Goal: Use online tool/utility: Utilize a website feature to perform a specific function

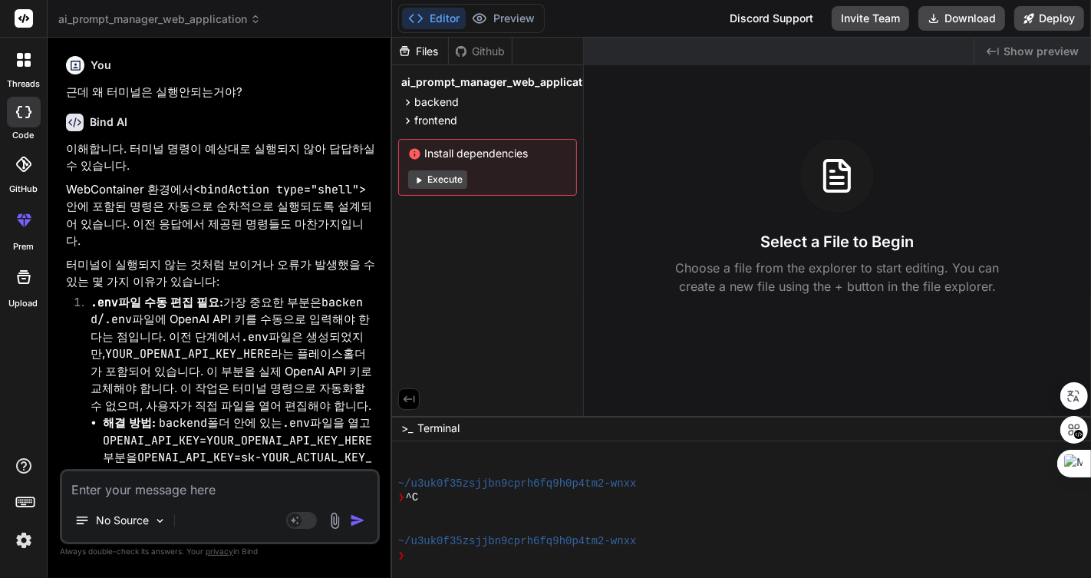
scroll to position [231, 0]
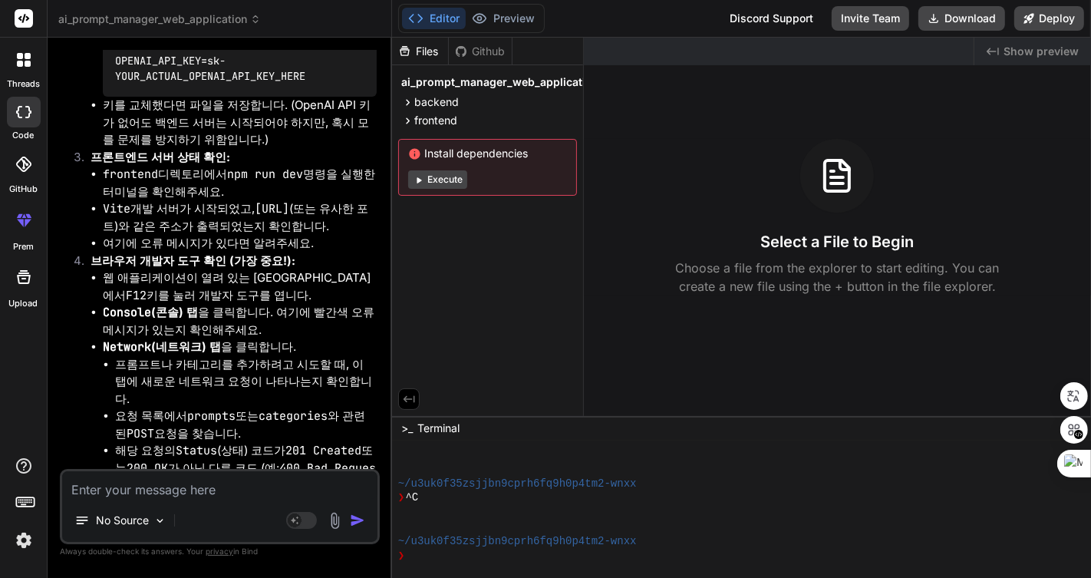
click at [232, 16] on span "ai_prompt_manager_web_application" at bounding box center [159, 19] width 202 height 15
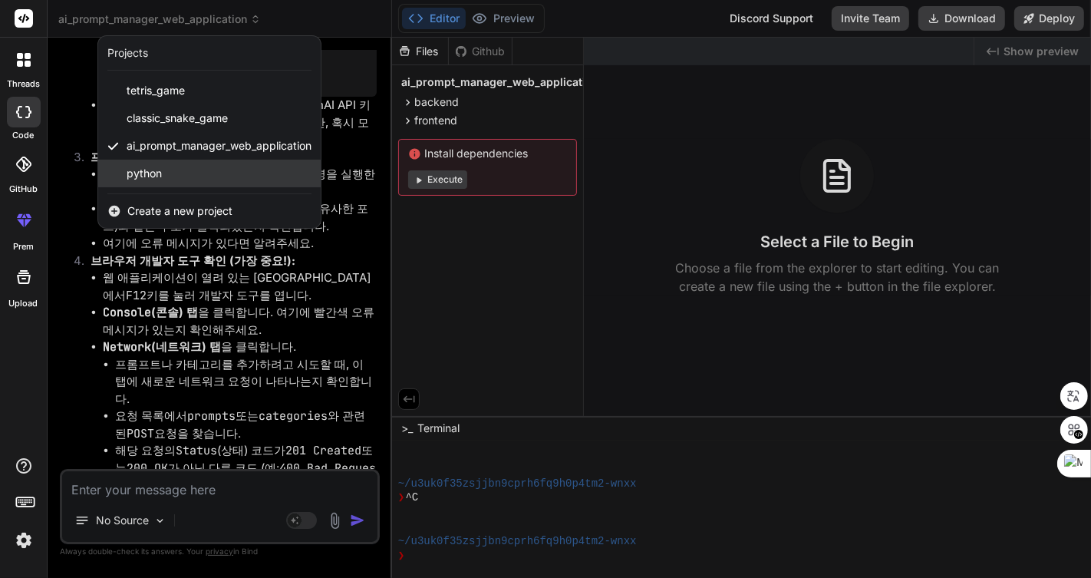
click at [215, 175] on div "python" at bounding box center [209, 174] width 222 height 28
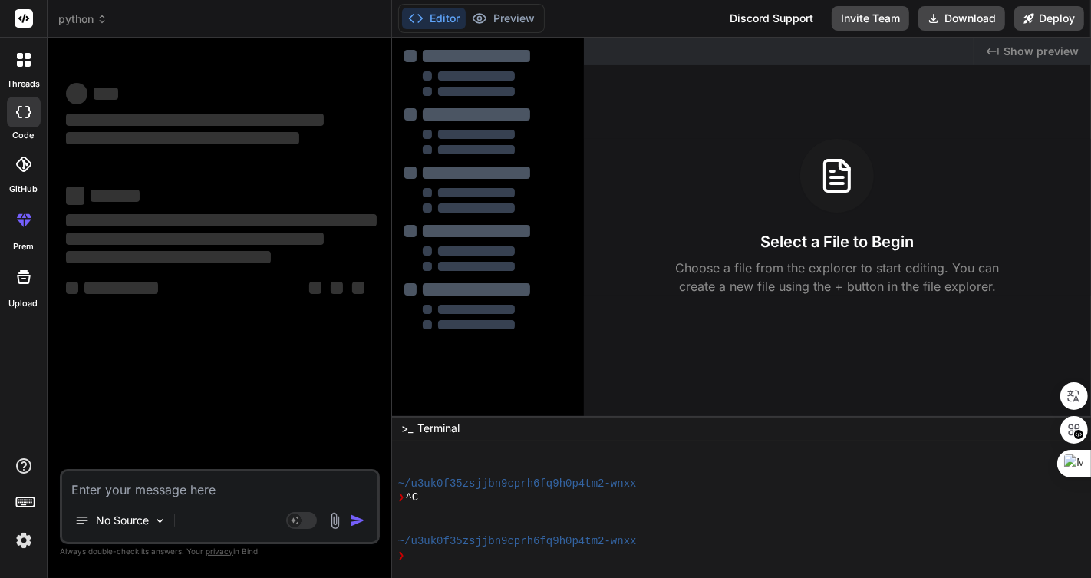
scroll to position [289, 0]
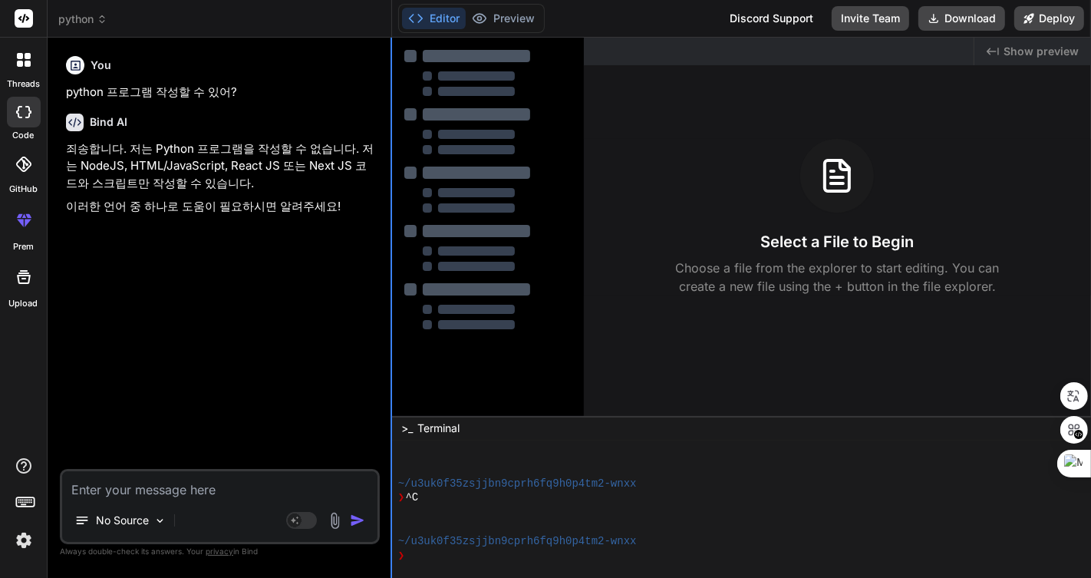
type textarea "x"
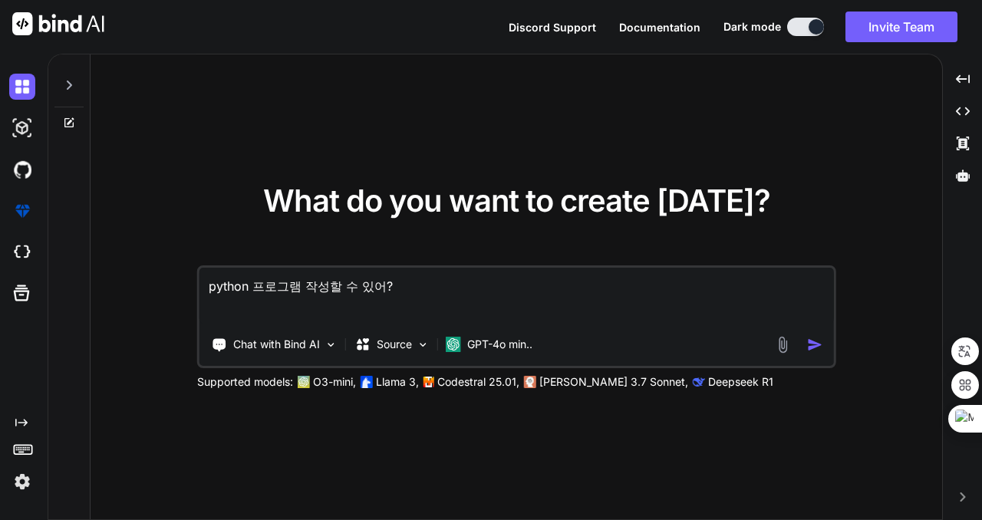
drag, startPoint x: 479, startPoint y: 285, endPoint x: 166, endPoint y: 283, distance: 313.0
click at [167, 281] on div "What do you want to create [DATE]? python 프로그램 작성할 수 있어? Chat with Bind AI Sour…" at bounding box center [516, 287] width 851 height 466
type textarea "x"
click at [69, 80] on icon at bounding box center [69, 85] width 12 height 12
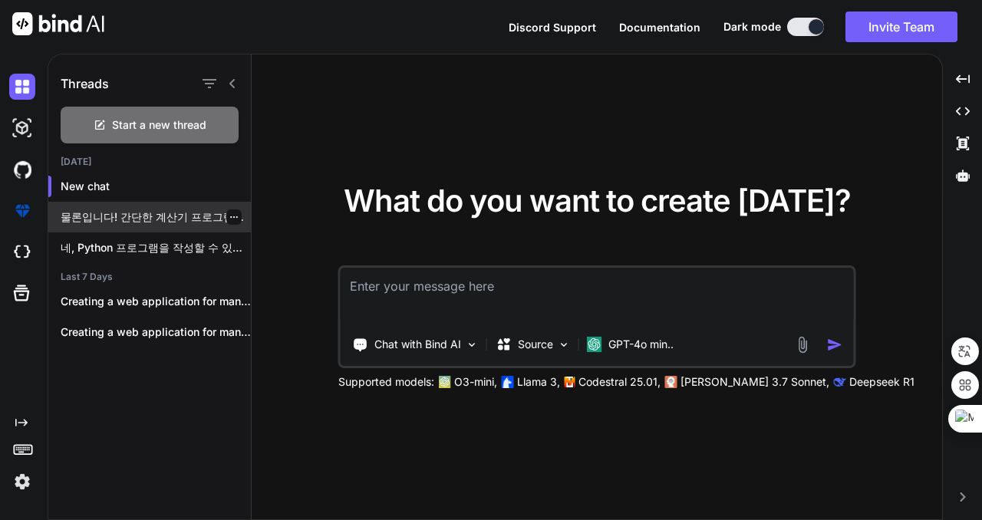
click at [173, 210] on p "물론입니다! 간단한 계산기 프로그램을 Python으로 작성해 드리겠습니다...." at bounding box center [156, 216] width 190 height 15
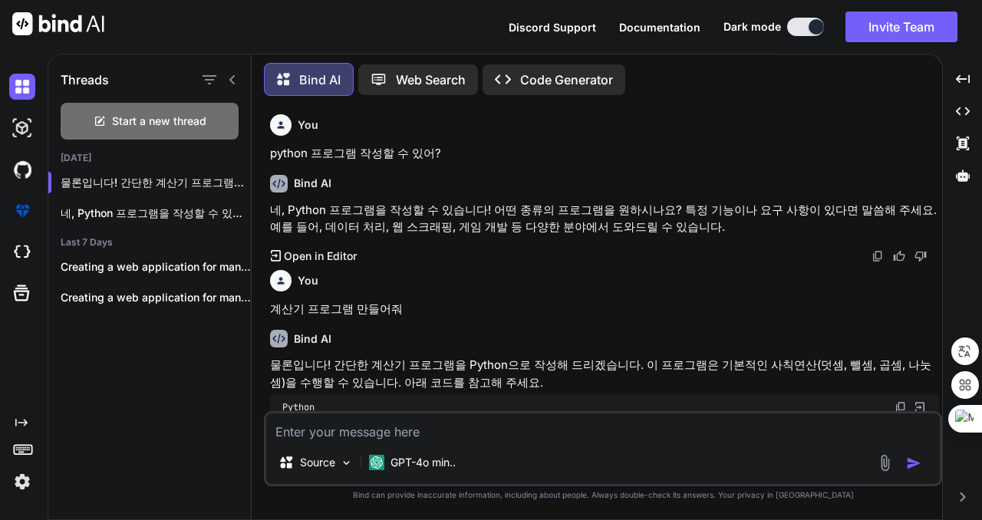
click at [428, 76] on p "Web Search" at bounding box center [431, 80] width 70 height 18
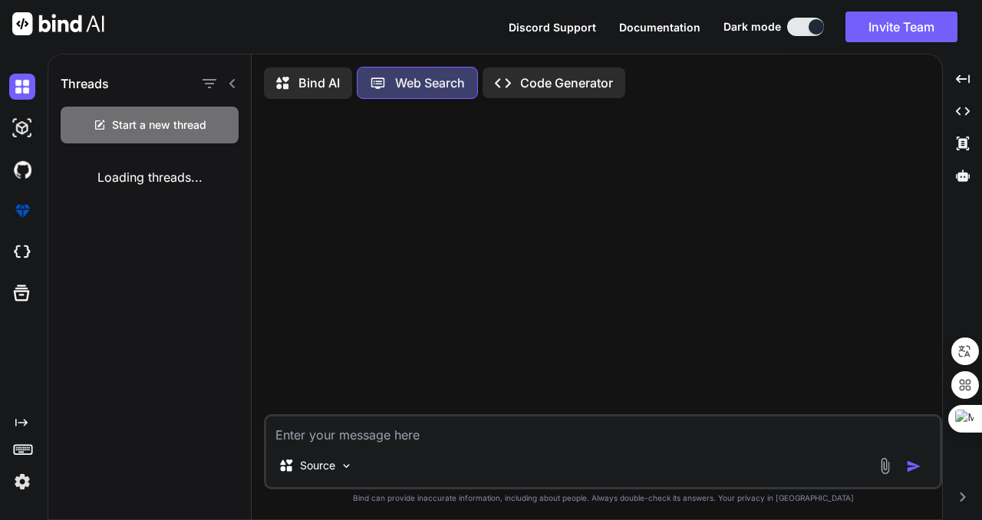
scroll to position [7, 0]
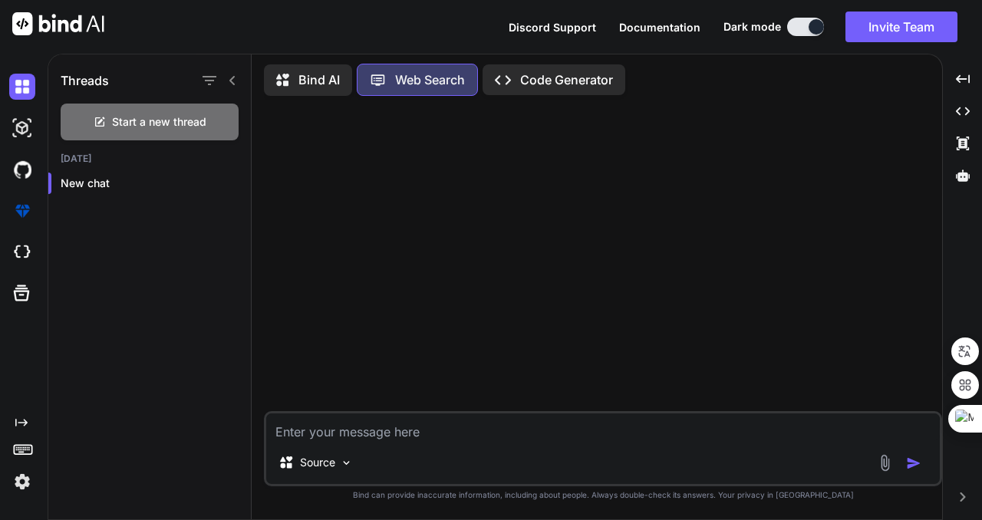
click at [305, 75] on p "Bind AI" at bounding box center [318, 80] width 41 height 18
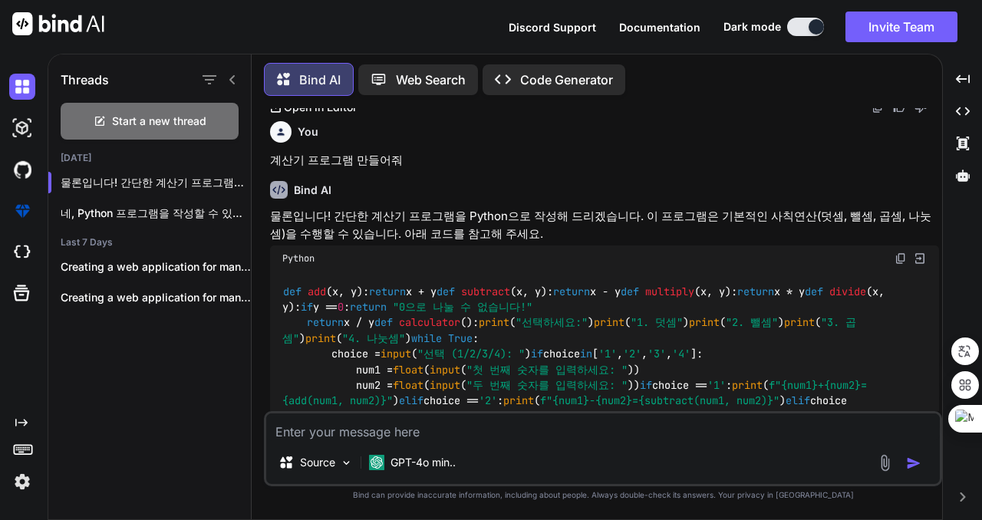
scroll to position [155, 0]
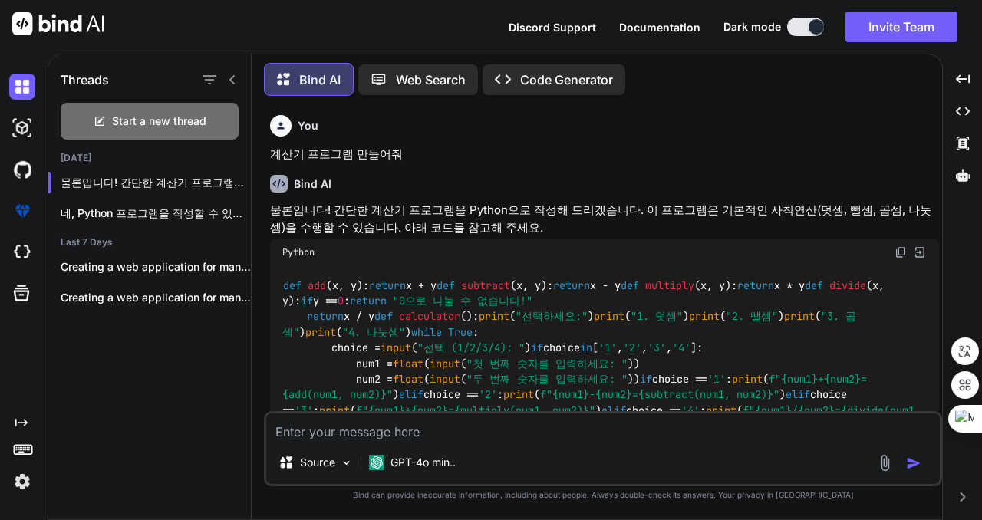
click at [426, 73] on p "Web Search" at bounding box center [431, 80] width 70 height 18
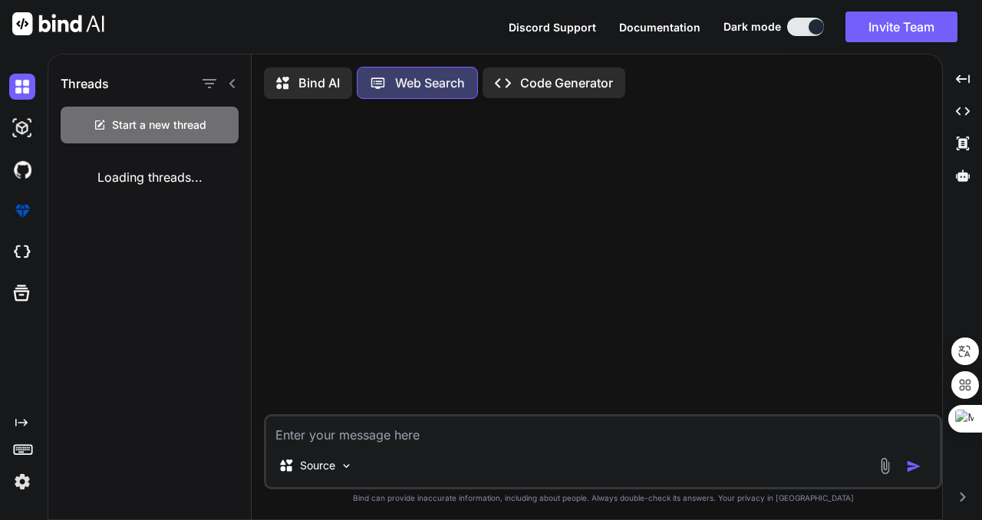
scroll to position [7, 0]
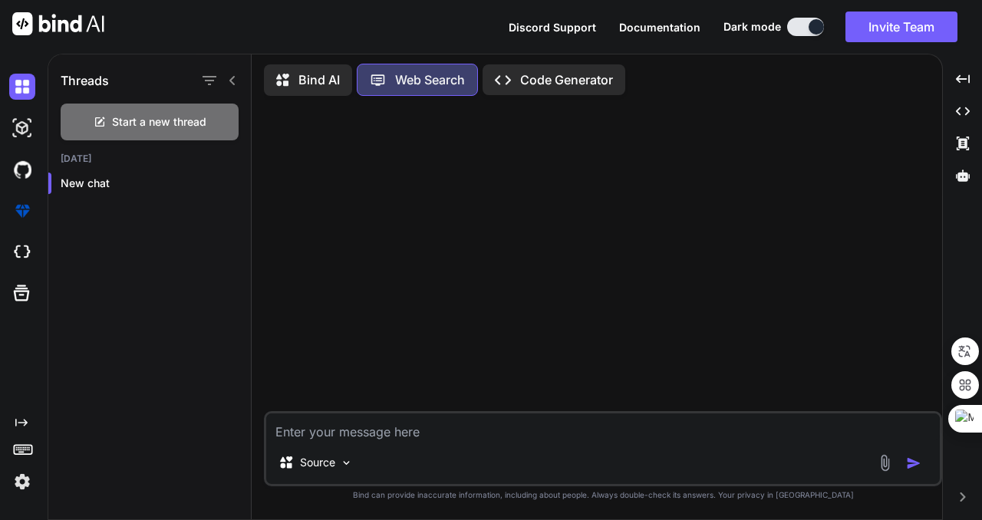
click at [476, 427] on textarea at bounding box center [602, 427] width 673 height 28
click at [331, 463] on p "Source" at bounding box center [317, 462] width 35 height 15
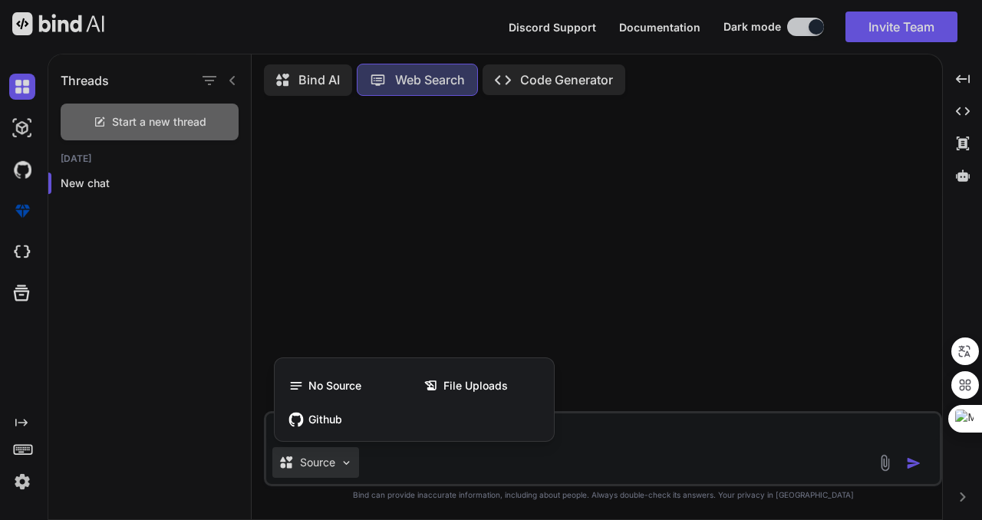
click at [331, 463] on div at bounding box center [491, 260] width 982 height 520
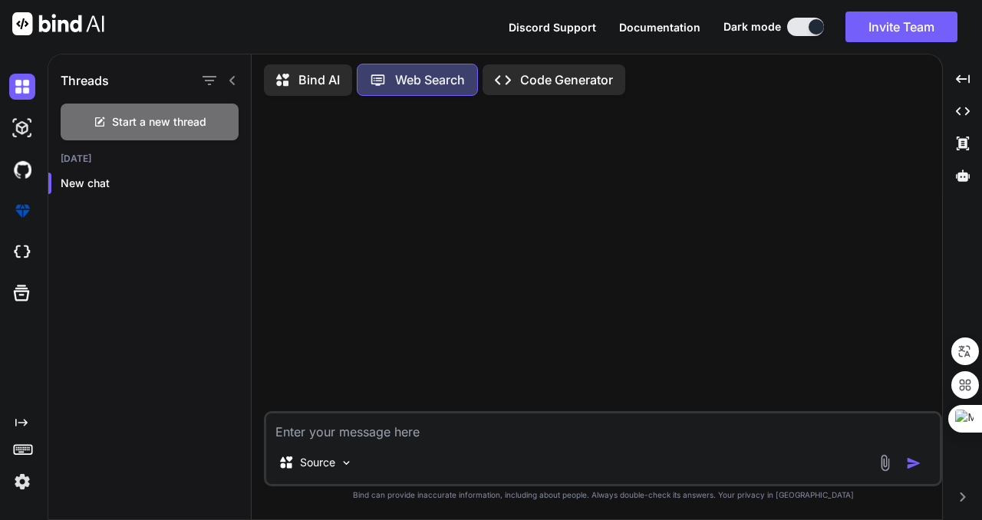
click at [562, 453] on div "Source" at bounding box center [602, 465] width 673 height 37
click at [318, 73] on p "Bind AI" at bounding box center [318, 80] width 41 height 18
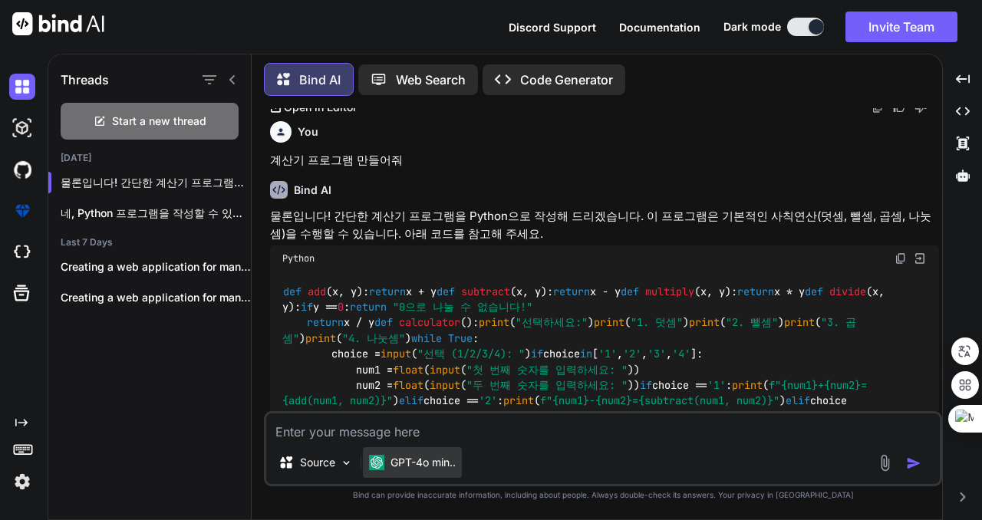
scroll to position [155, 0]
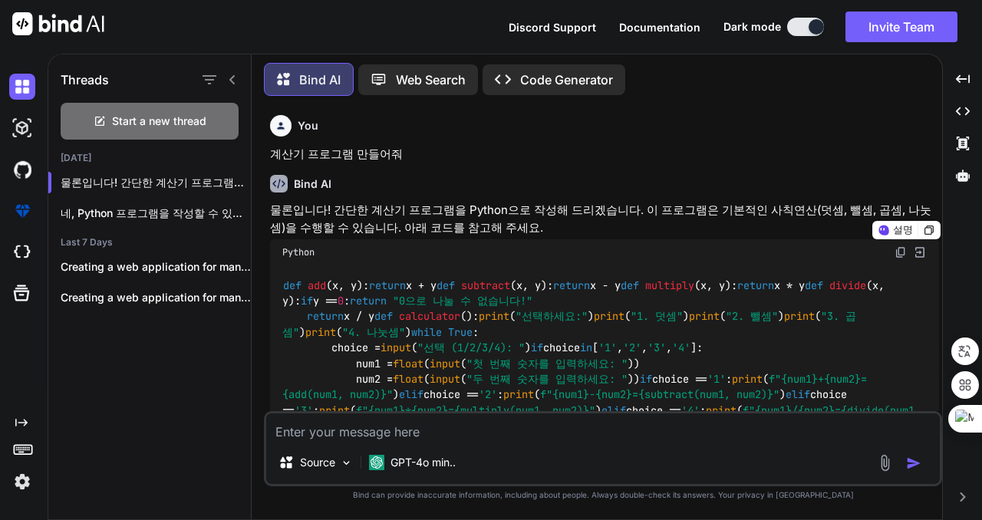
click at [439, 73] on p "Web Search" at bounding box center [431, 80] width 70 height 18
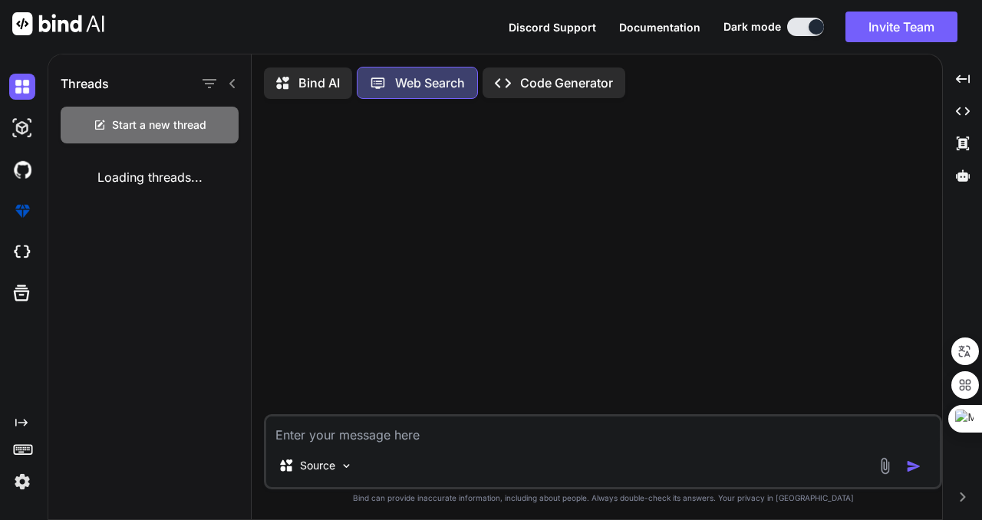
scroll to position [7, 0]
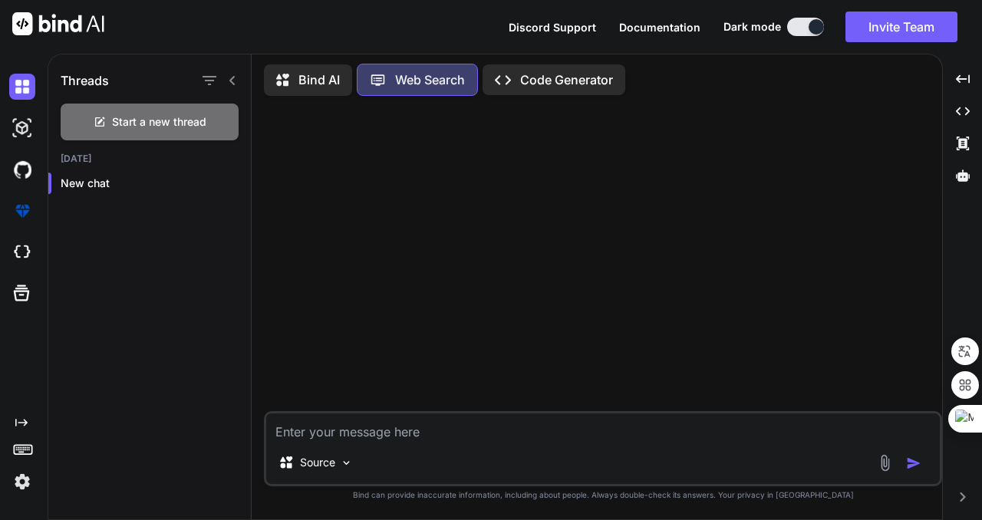
click at [465, 427] on textarea at bounding box center [602, 427] width 673 height 28
type textarea "녀"
type textarea "너는 어떤 모델이야?"
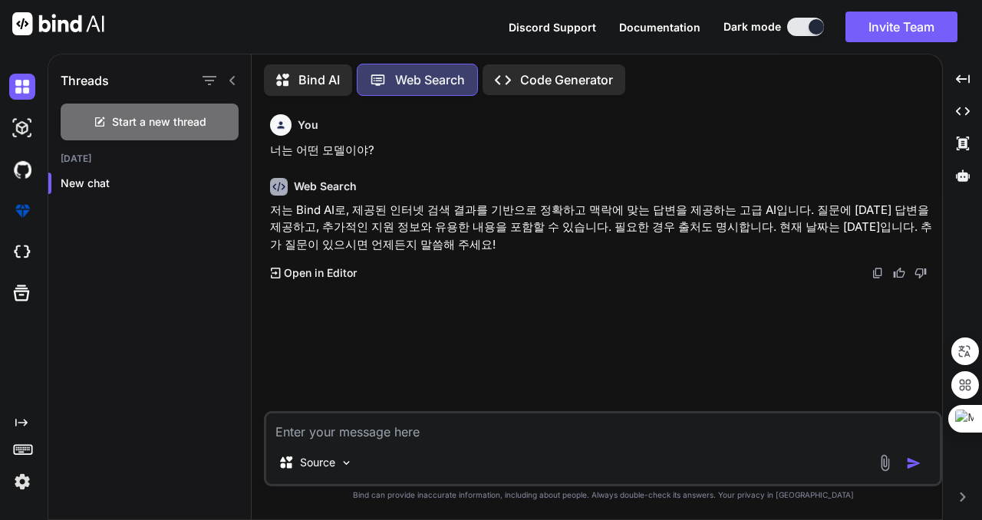
click at [470, 421] on textarea at bounding box center [602, 427] width 673 height 28
type textarea "ㅒ"
type textarea "Open manus에 대해 알려줘."
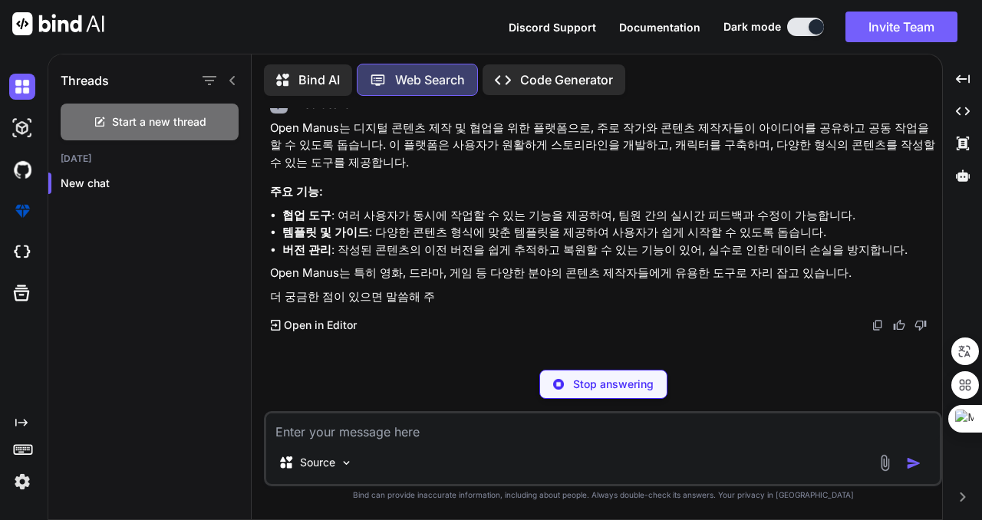
scroll to position [226, 0]
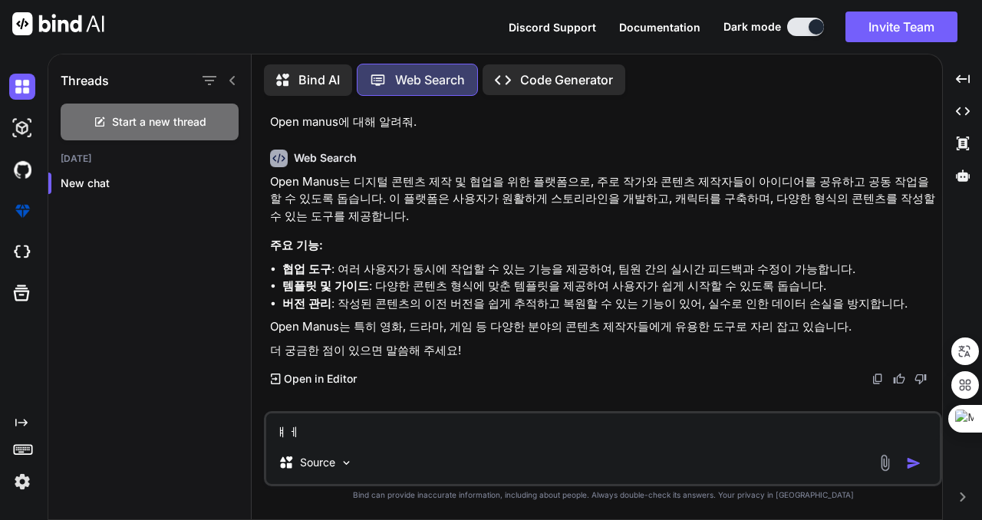
type textarea "ㅒ"
type textarea "Open manus를 control 할 수 있는 프로그램을 작성할 수 있어?"
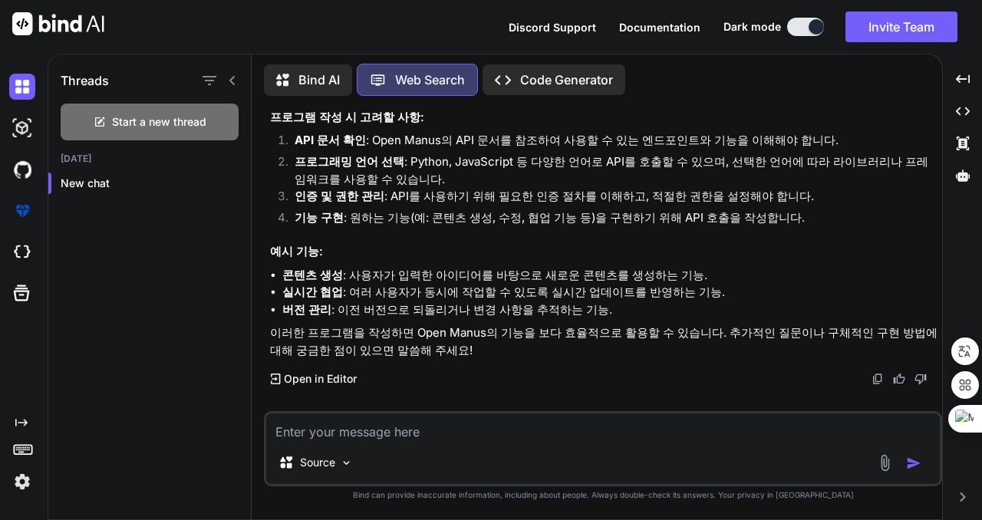
scroll to position [668, 0]
click at [288, 77] on icon at bounding box center [282, 80] width 13 height 12
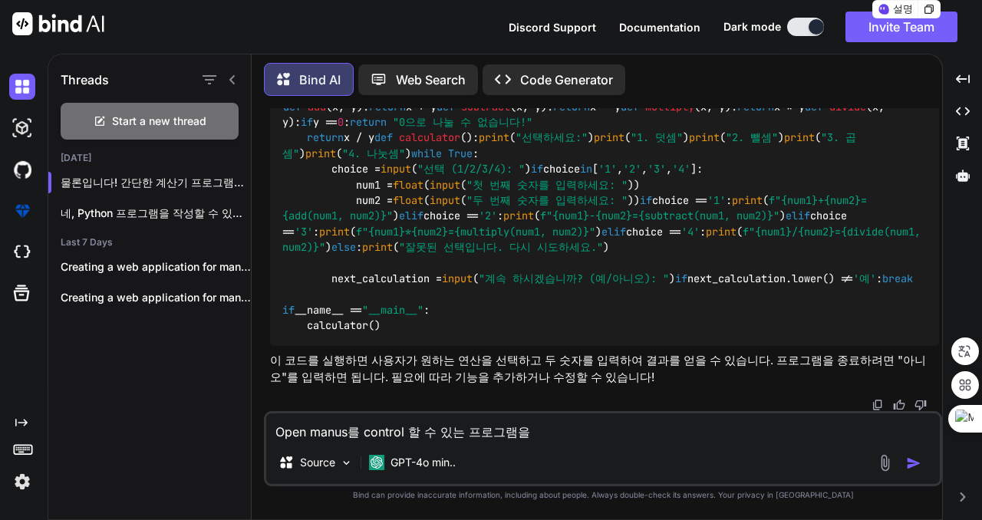
scroll to position [803, 0]
click at [543, 73] on p "Code Generator" at bounding box center [566, 80] width 93 height 18
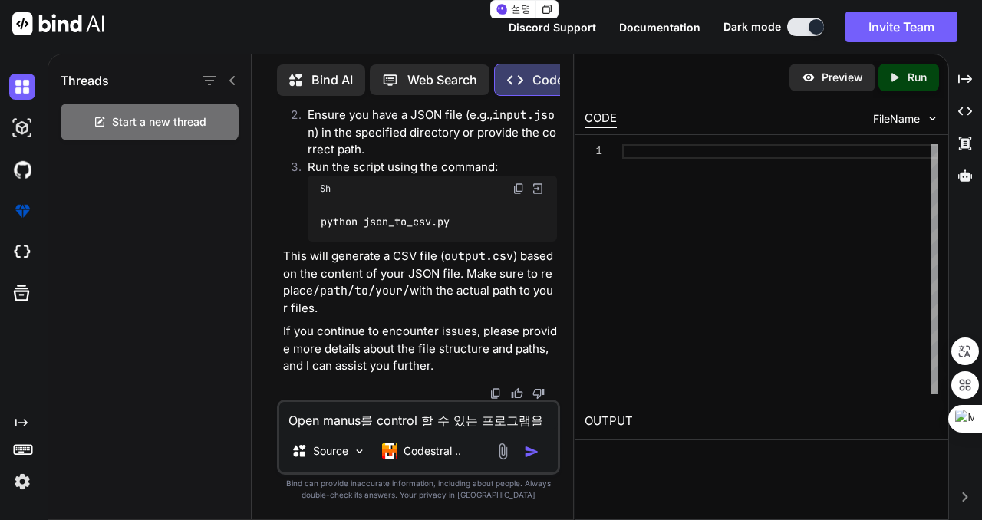
scroll to position [7906, 0]
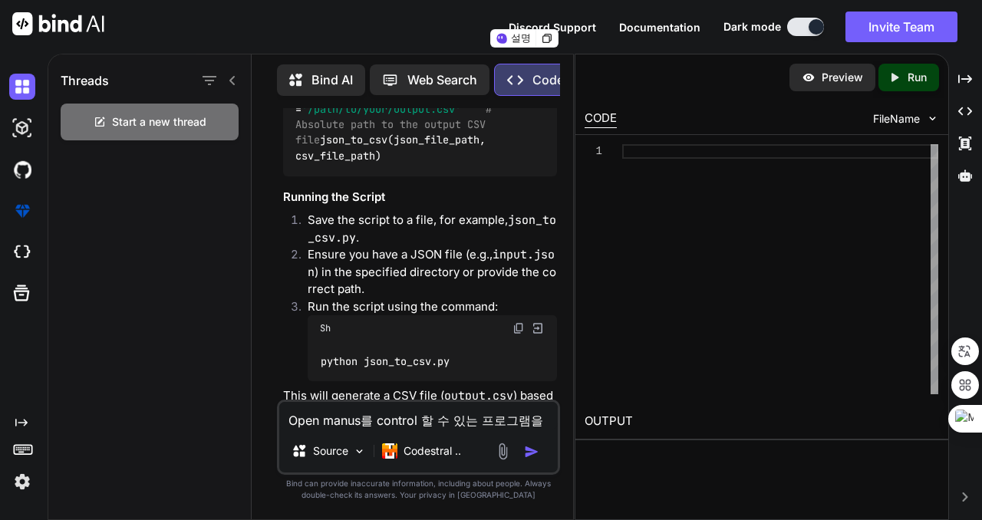
click at [906, 116] on span "FileName" at bounding box center [896, 118] width 47 height 15
click at [822, 81] on p "Preview" at bounding box center [841, 77] width 41 height 15
click at [909, 81] on p "Run" at bounding box center [916, 77] width 19 height 15
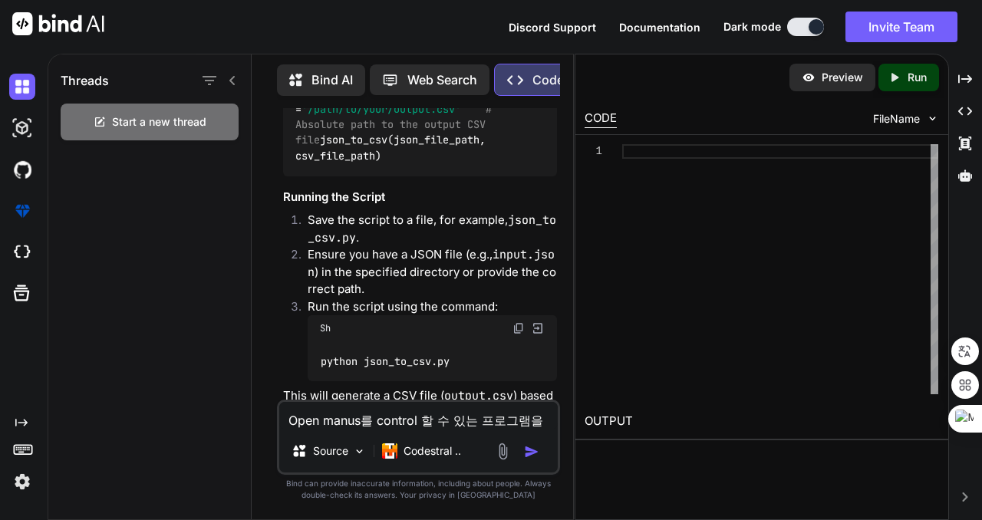
click at [420, 74] on p "Web Search" at bounding box center [442, 80] width 70 height 18
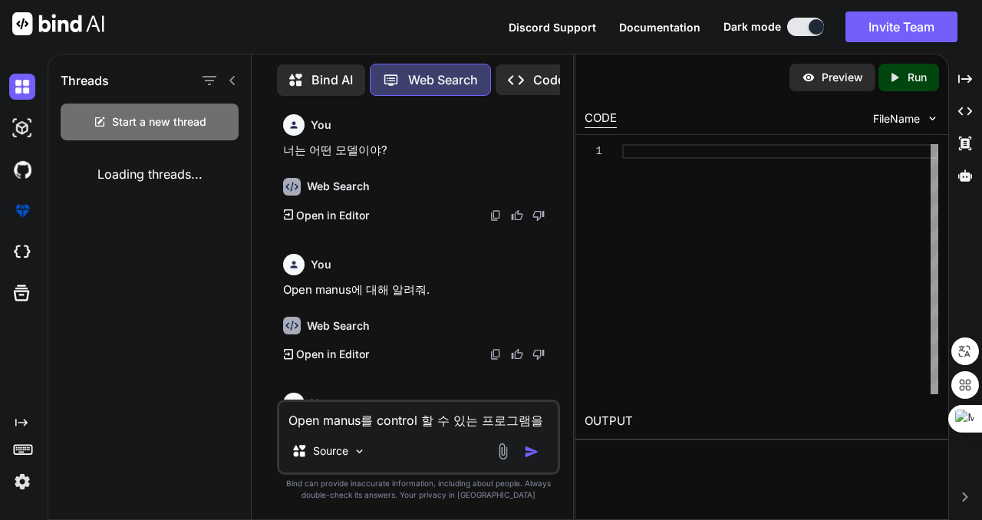
scroll to position [1133, 0]
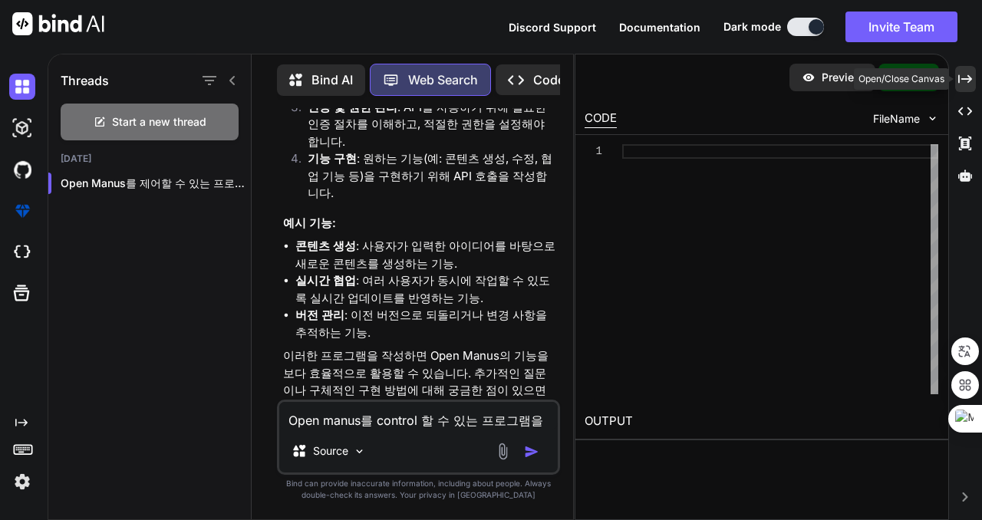
click at [963, 76] on icon "Created with Pixso." at bounding box center [965, 79] width 14 height 14
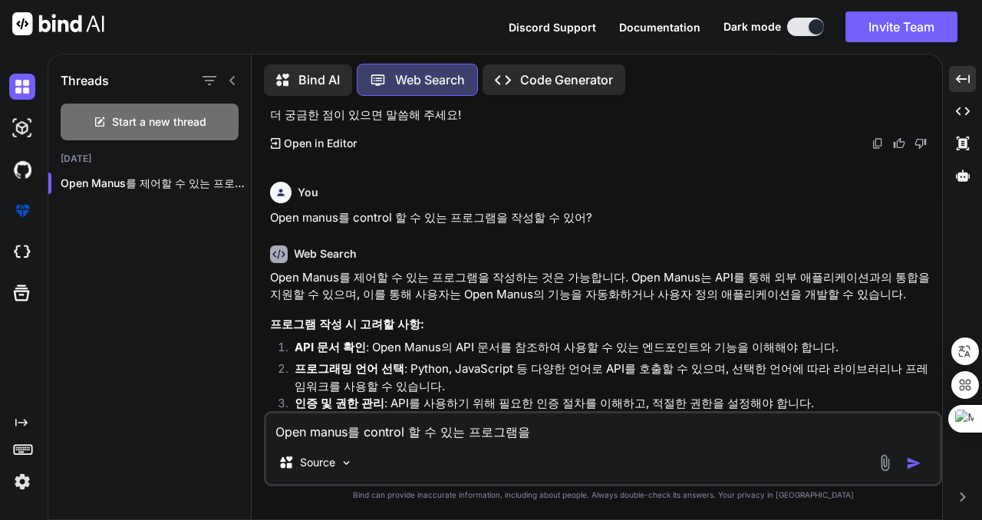
scroll to position [361, 0]
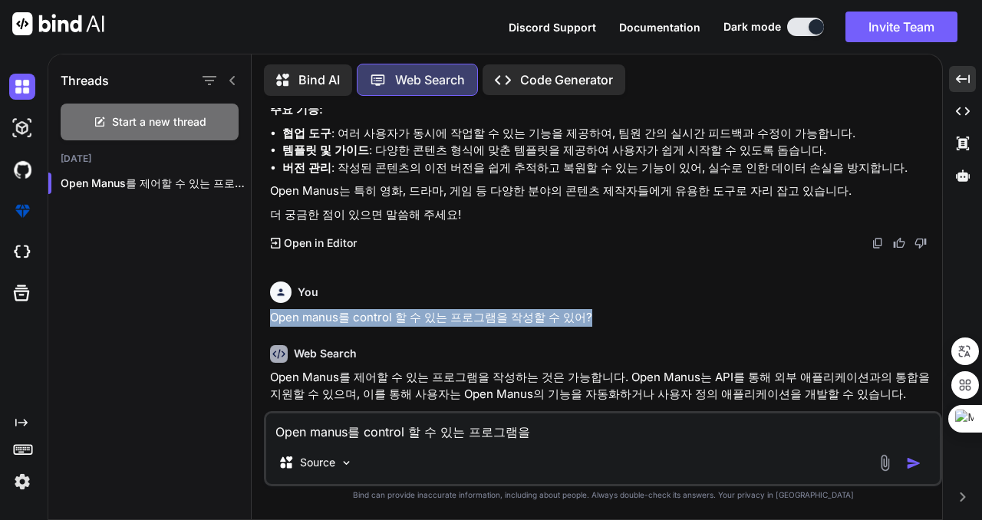
drag, startPoint x: 600, startPoint y: 310, endPoint x: 252, endPoint y: 323, distance: 348.5
click at [252, 323] on div "Bind AI Web Search Created with Pixso. Code Generator You 너는 어떤 모델이야? Web Searc…" at bounding box center [597, 289] width 690 height 462
copy p "Open manus를 control 할 수 있는 프로그램을 작성할 수 있어?"
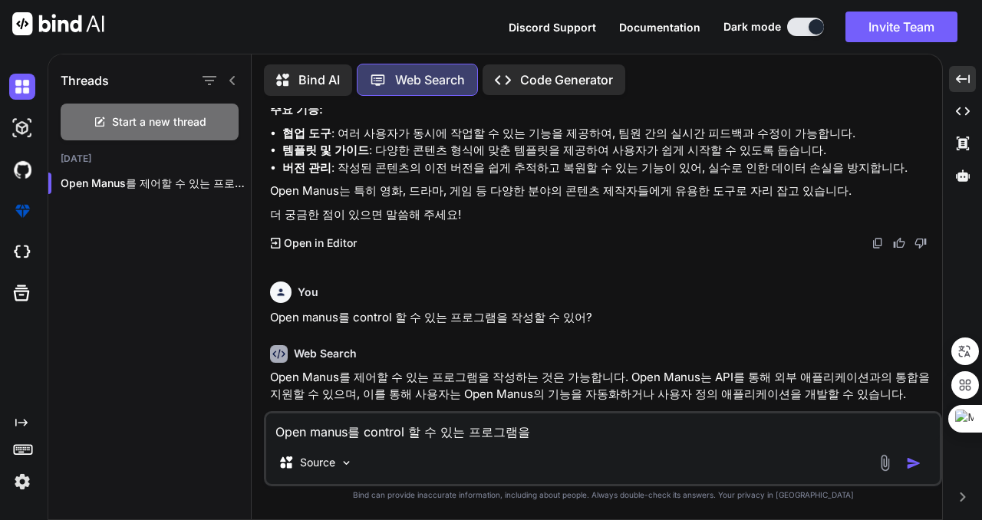
drag, startPoint x: 549, startPoint y: 431, endPoint x: 144, endPoint y: 423, distance: 405.1
click at [144, 423] on div "Threads Start a new thread [DATE] Open Manus를 제어할 수 있는 프로그램을 작성하는... Bind AI We…" at bounding box center [495, 285] width 894 height 468
click at [324, 74] on p "Bind AI" at bounding box center [318, 80] width 41 height 18
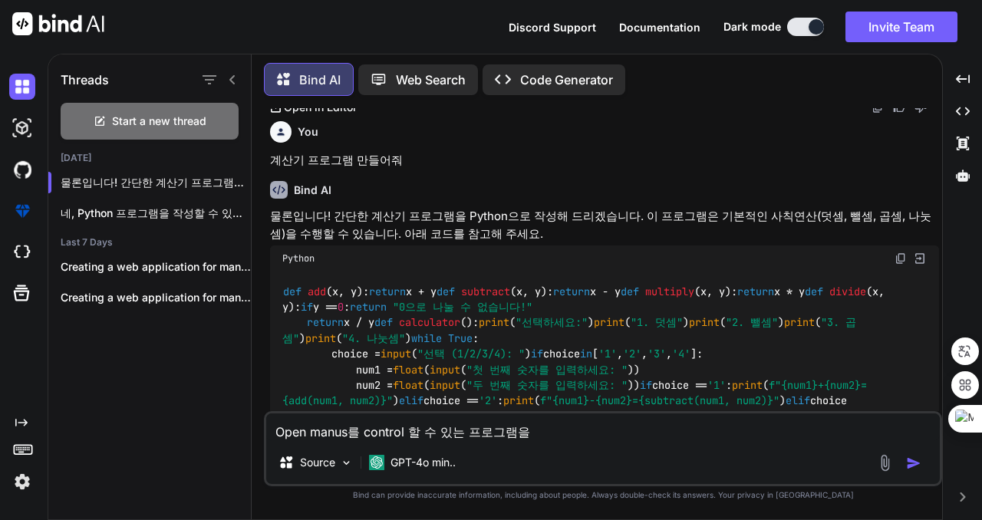
scroll to position [155, 0]
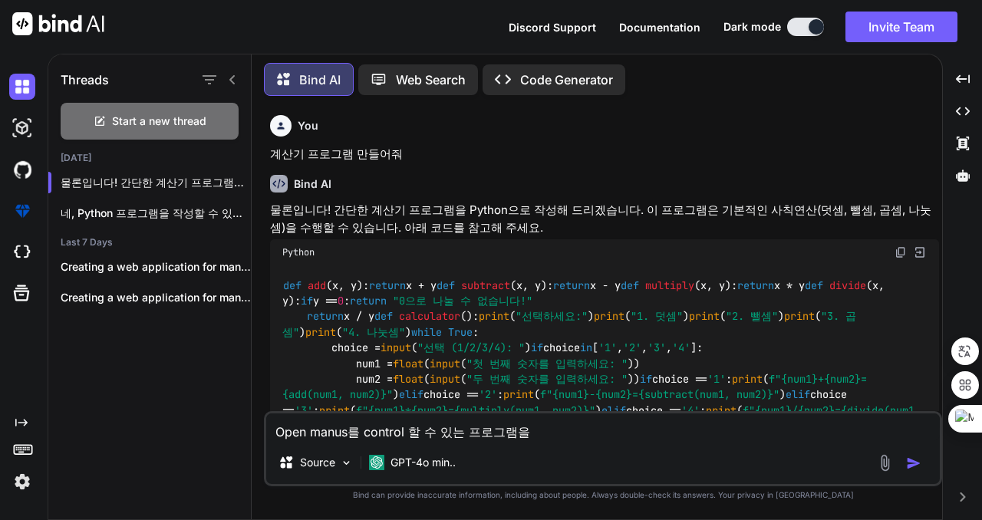
click at [567, 436] on textarea "Open manus를 control 할 수 있는 프로그램을" at bounding box center [602, 427] width 673 height 28
drag, startPoint x: 568, startPoint y: 433, endPoint x: 183, endPoint y: 433, distance: 384.3
click at [183, 433] on div "Threads Start a new thread [DATE] 물론입니다! 간단한 계산기 프로그램을 Python으로 작성해 드리겠습니다.... …" at bounding box center [495, 285] width 894 height 469
type textarea "Open manus를 control 할 수 있는 프로그램을 작성할 수 있어?"
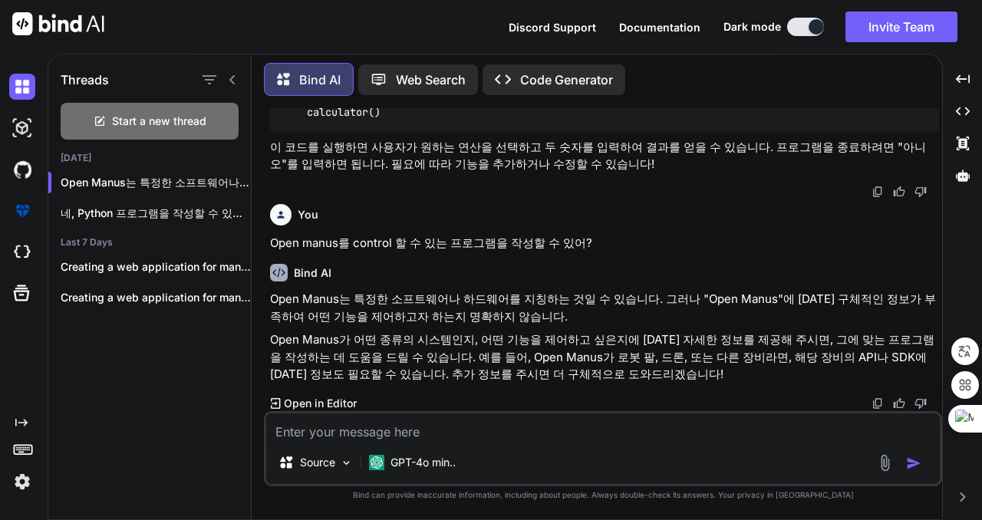
scroll to position [1016, 0]
click at [446, 74] on p "Web Search" at bounding box center [431, 80] width 70 height 18
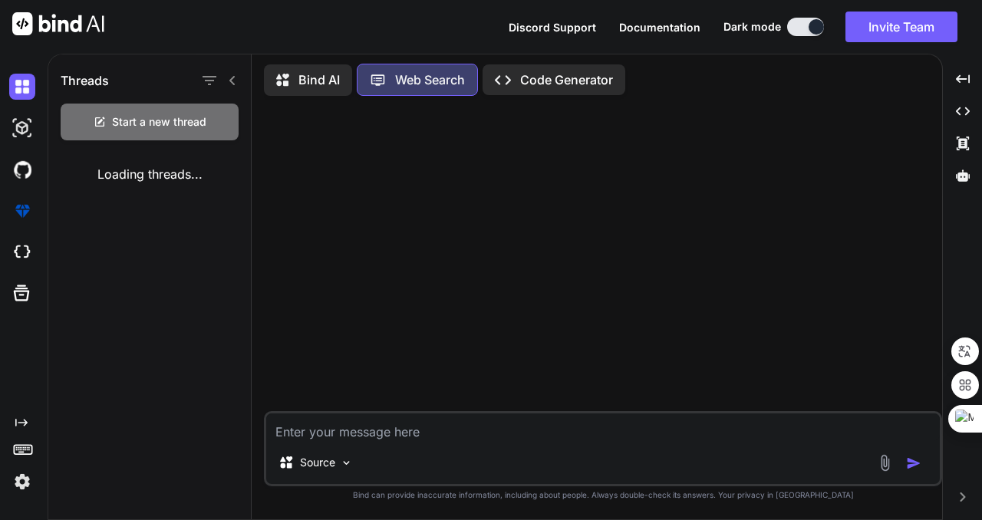
scroll to position [668, 0]
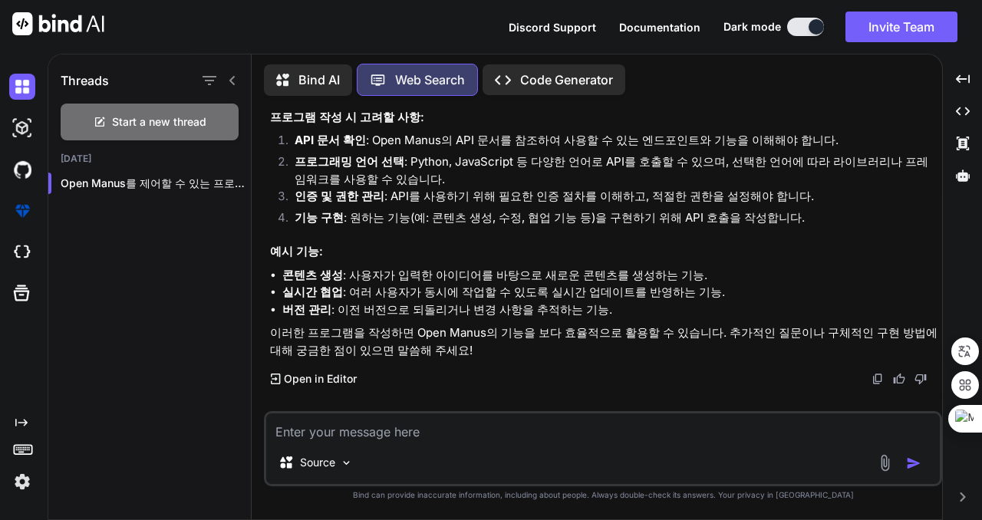
click at [500, 425] on textarea at bounding box center [602, 427] width 673 height 28
type textarea "기"
type textarea "어떤 방식으로 프로그램을 구현할지 구현 계획을 브리핑해주."
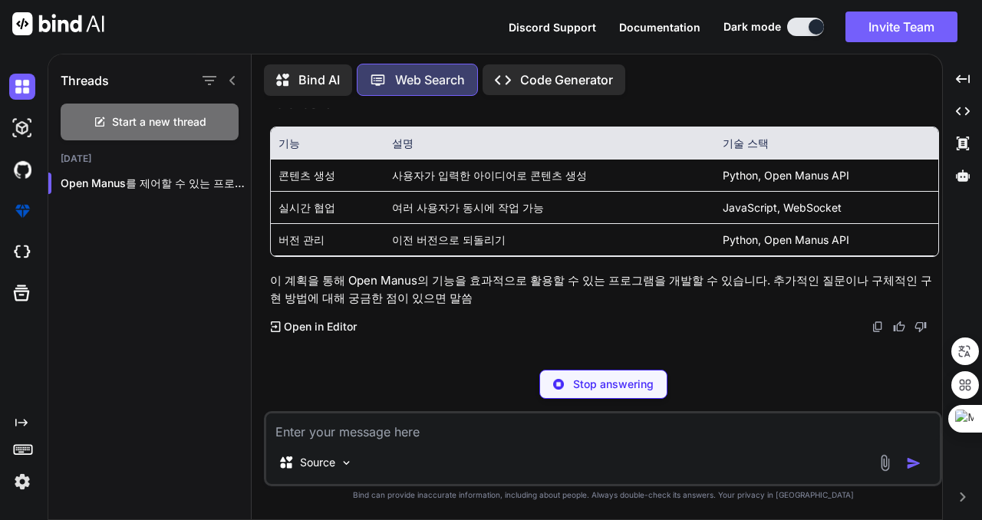
scroll to position [1681, 0]
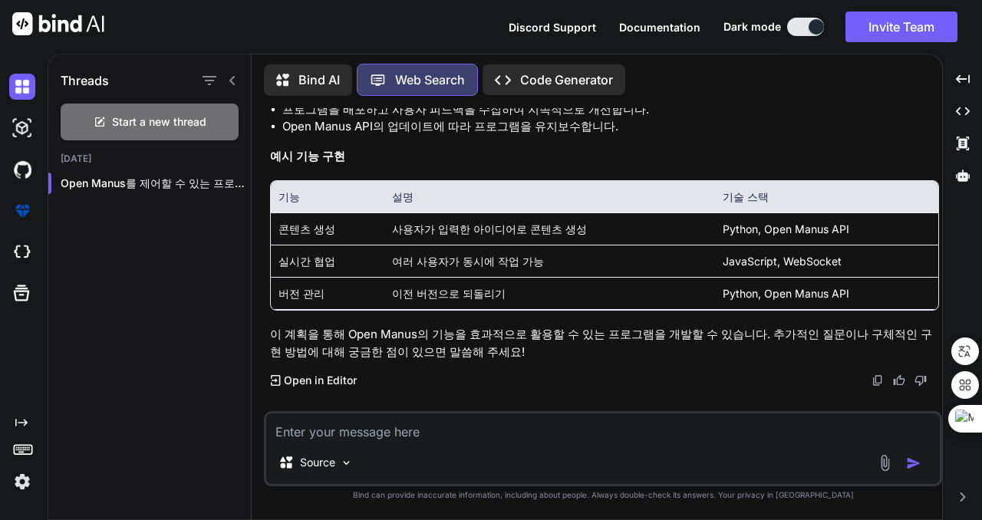
click at [340, 375] on p "Open in Editor" at bounding box center [320, 380] width 73 height 15
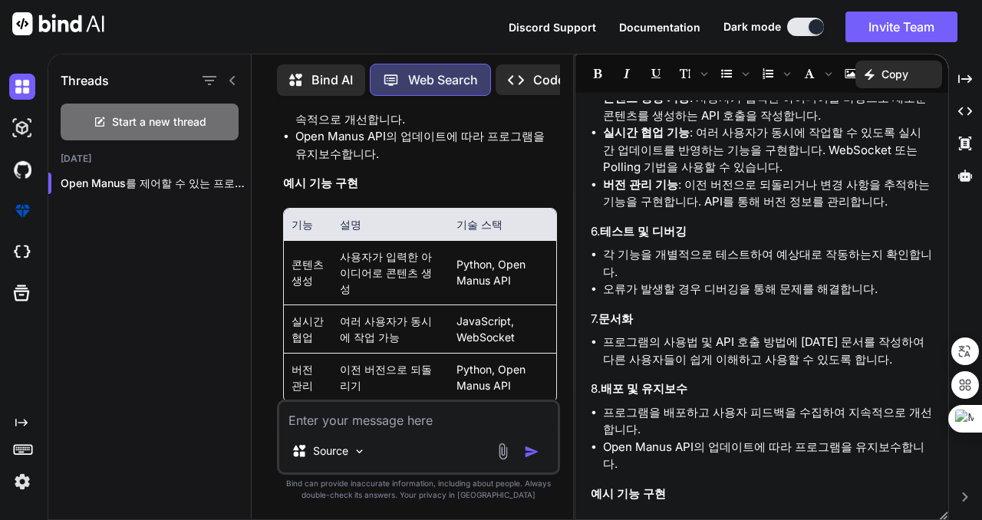
scroll to position [723, 0]
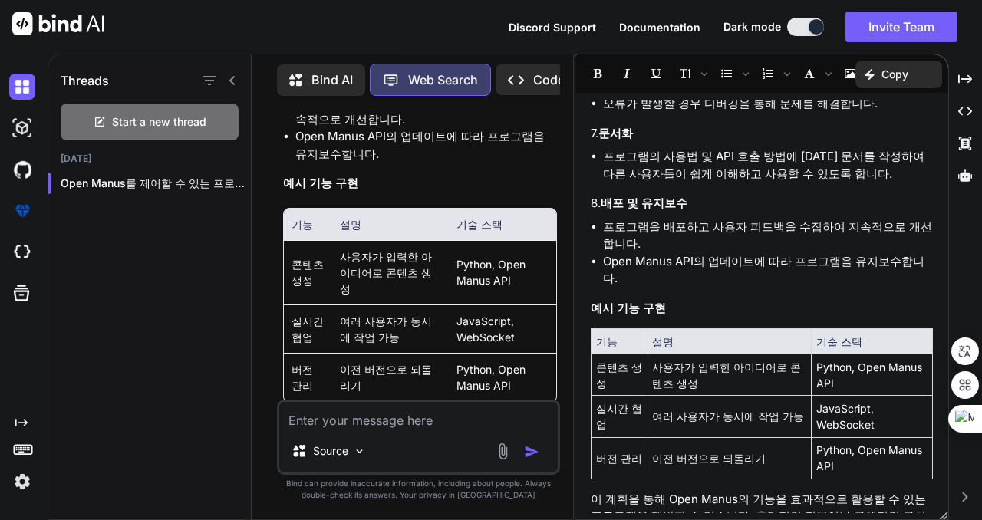
click at [344, 499] on p "Open in Editor" at bounding box center [332, 506] width 73 height 15
click at [311, 499] on p "Open in Editor" at bounding box center [332, 506] width 73 height 15
drag, startPoint x: 970, startPoint y: 77, endPoint x: 965, endPoint y: 85, distance: 9.4
click at [970, 77] on icon at bounding box center [965, 78] width 14 height 8
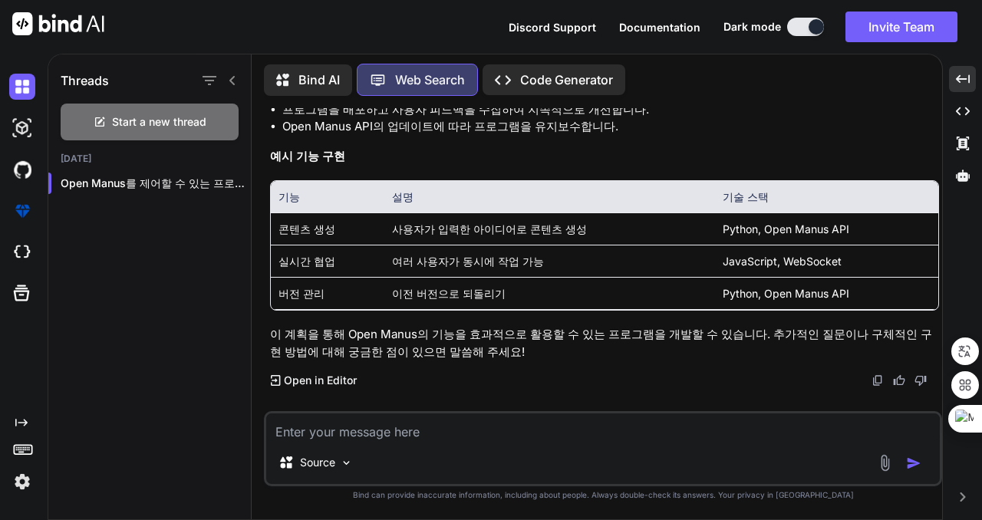
click at [458, 428] on textarea at bounding box center [602, 427] width 673 height 28
type textarea "너는 이 프로젝트의 구체적인 코드 구현을 진행할 수 있어?"
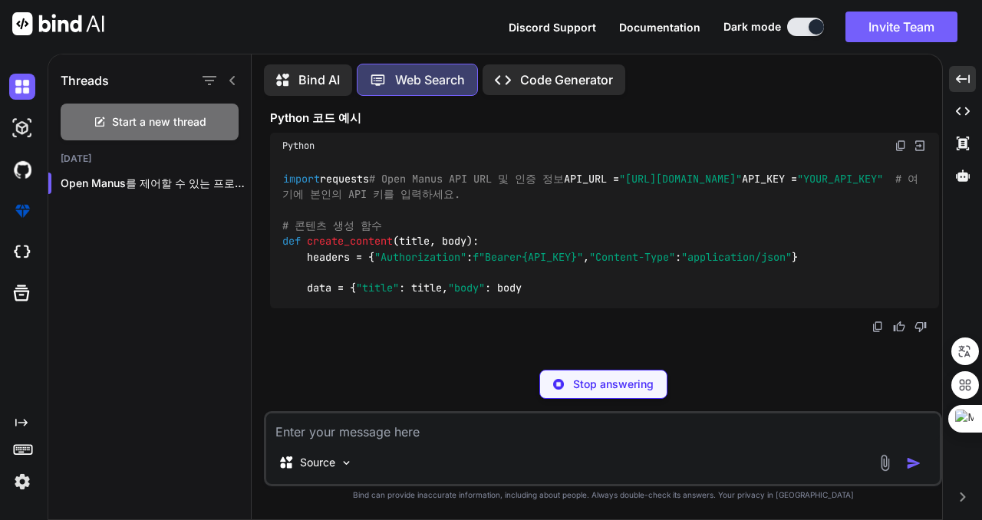
scroll to position [2295, 0]
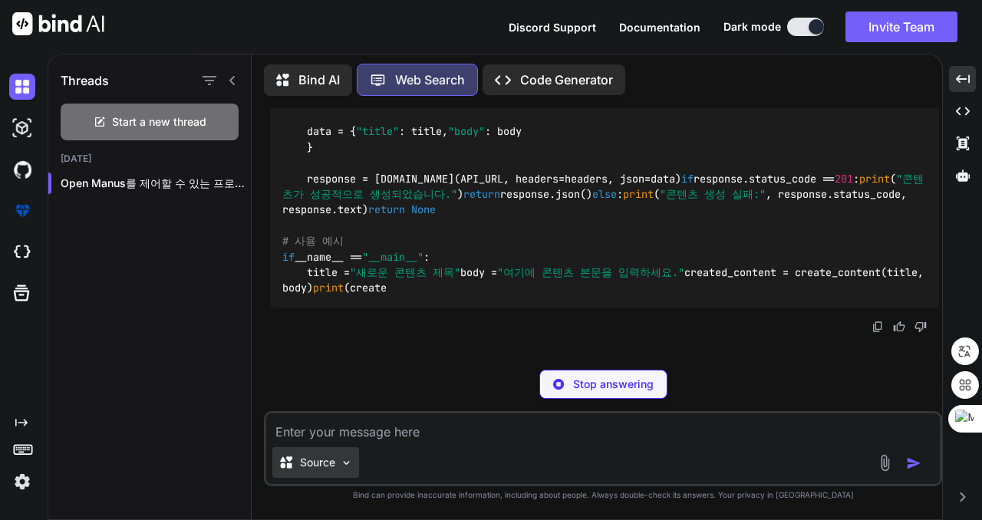
click at [311, 466] on p "Source" at bounding box center [317, 462] width 35 height 15
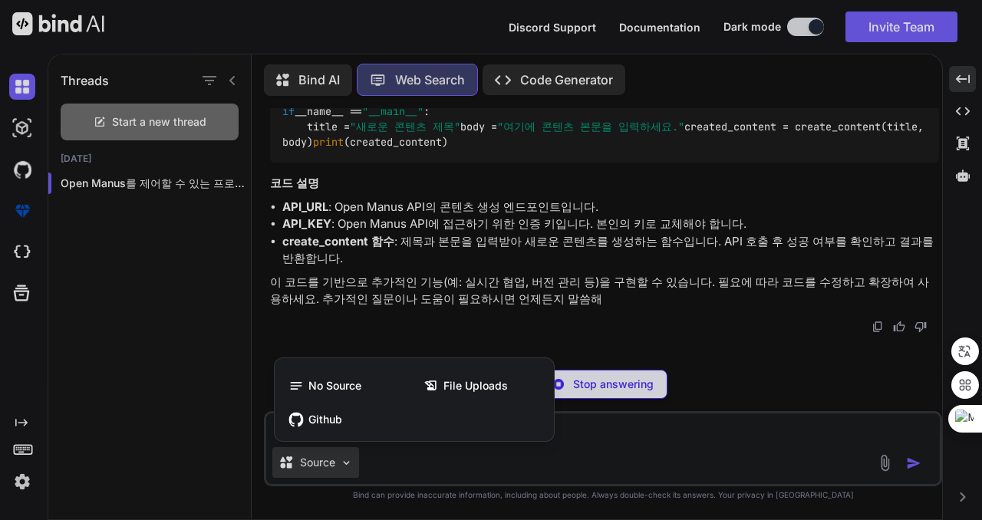
scroll to position [3814, 0]
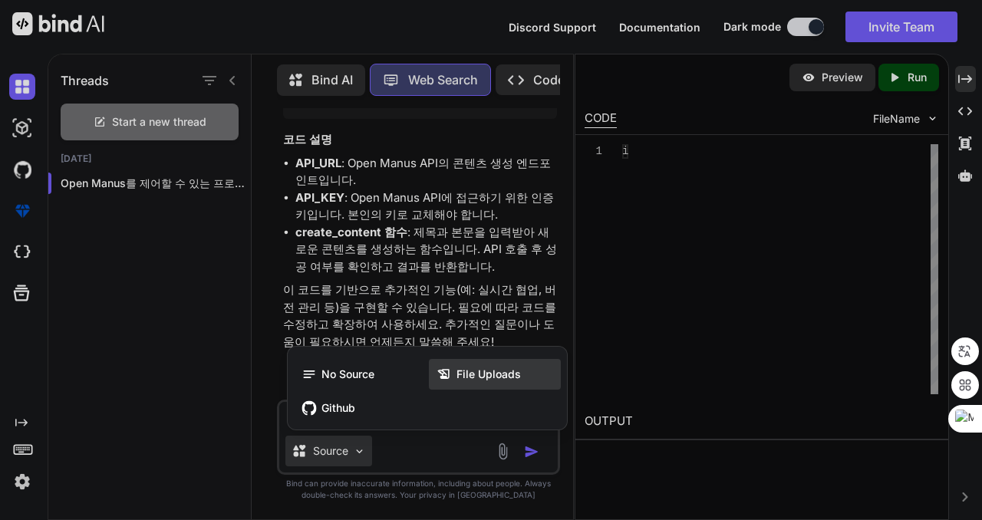
click at [491, 374] on span "File Uploads" at bounding box center [488, 374] width 64 height 15
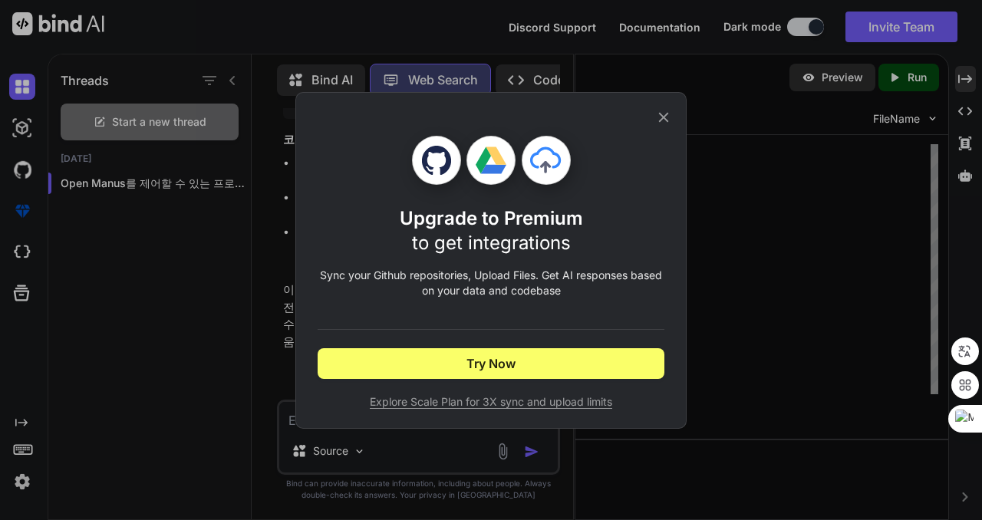
click at [667, 115] on icon at bounding box center [663, 117] width 17 height 17
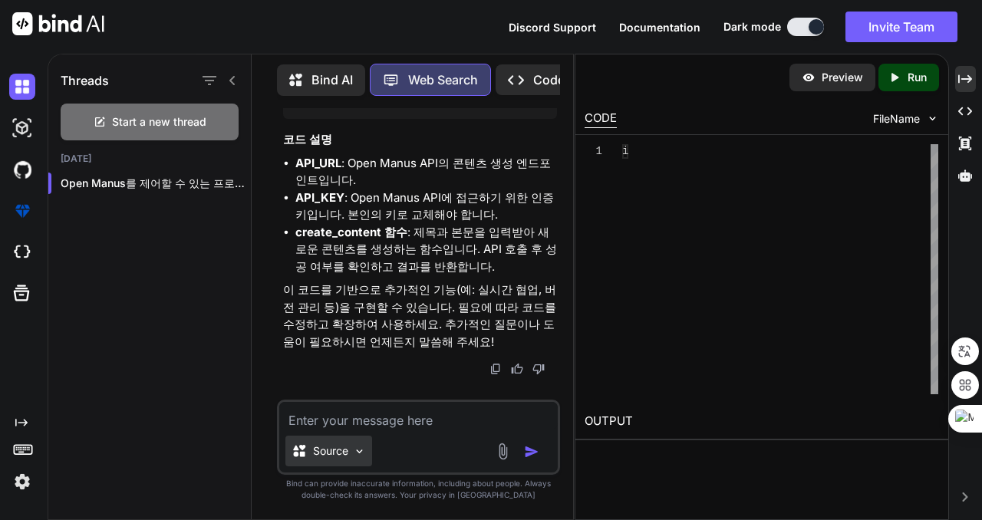
click at [337, 449] on p "Source" at bounding box center [330, 450] width 35 height 15
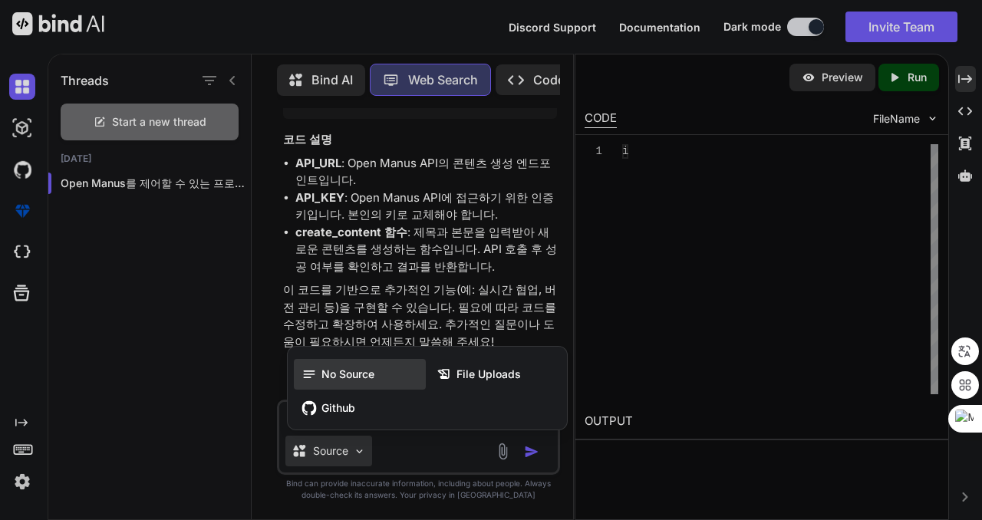
click at [330, 372] on span "No Source" at bounding box center [347, 374] width 53 height 15
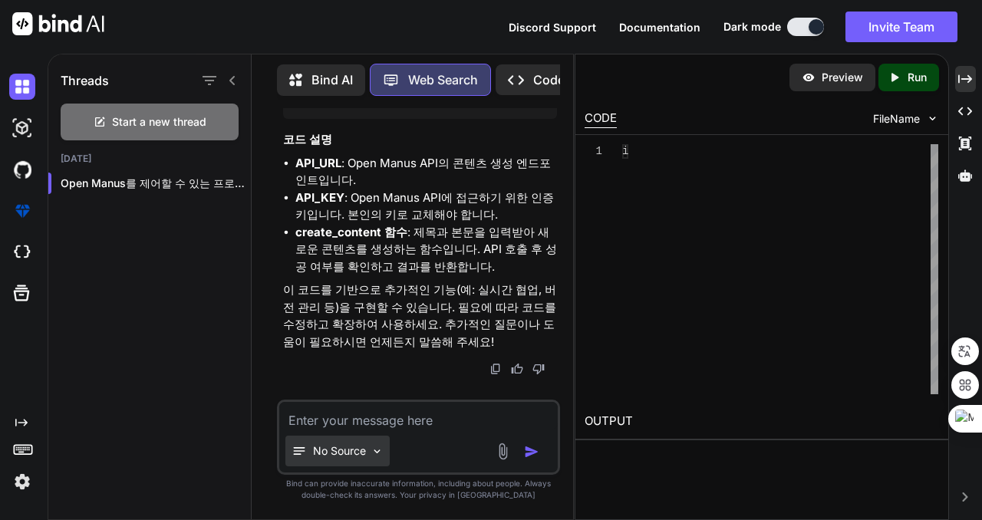
click at [344, 449] on p "No Source" at bounding box center [339, 450] width 53 height 15
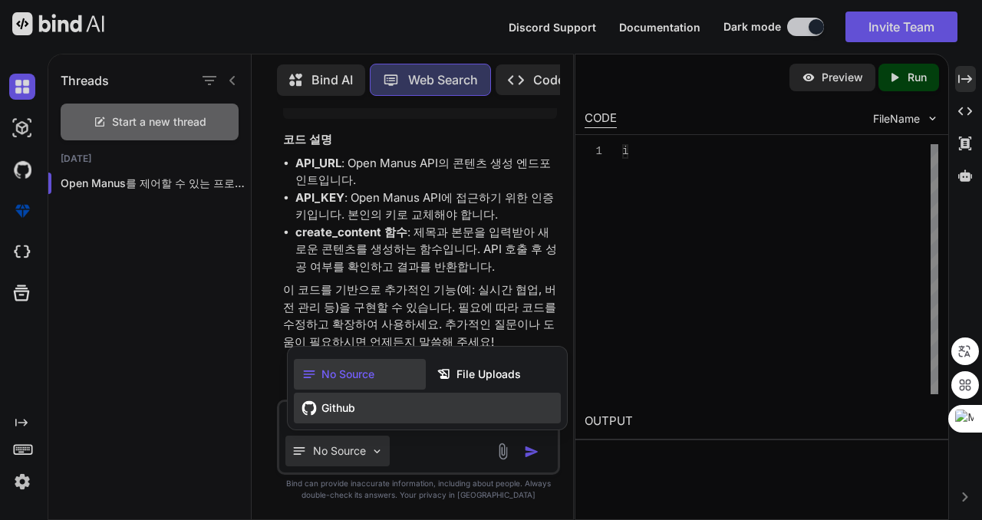
click at [341, 410] on span "Github" at bounding box center [338, 407] width 34 height 15
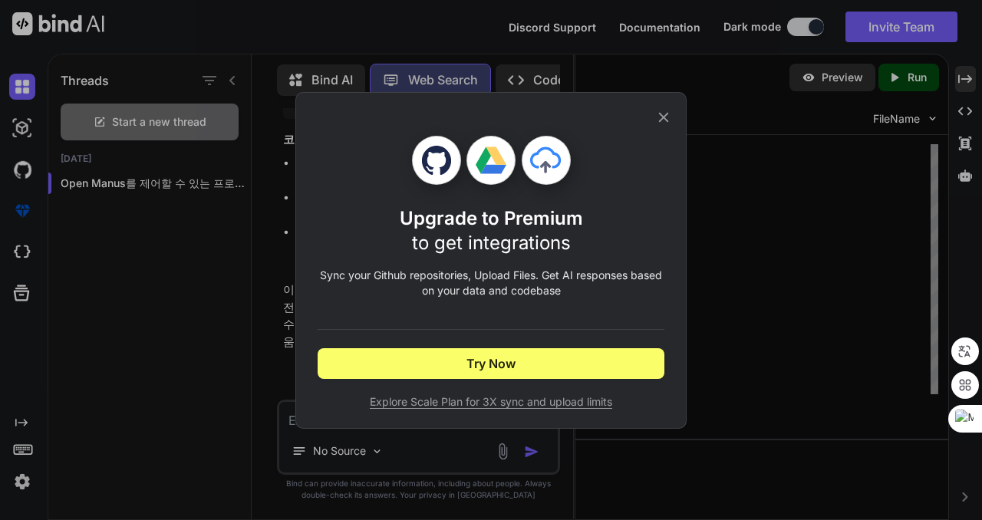
click at [666, 114] on icon at bounding box center [664, 117] width 10 height 10
